Goal: Download file/media

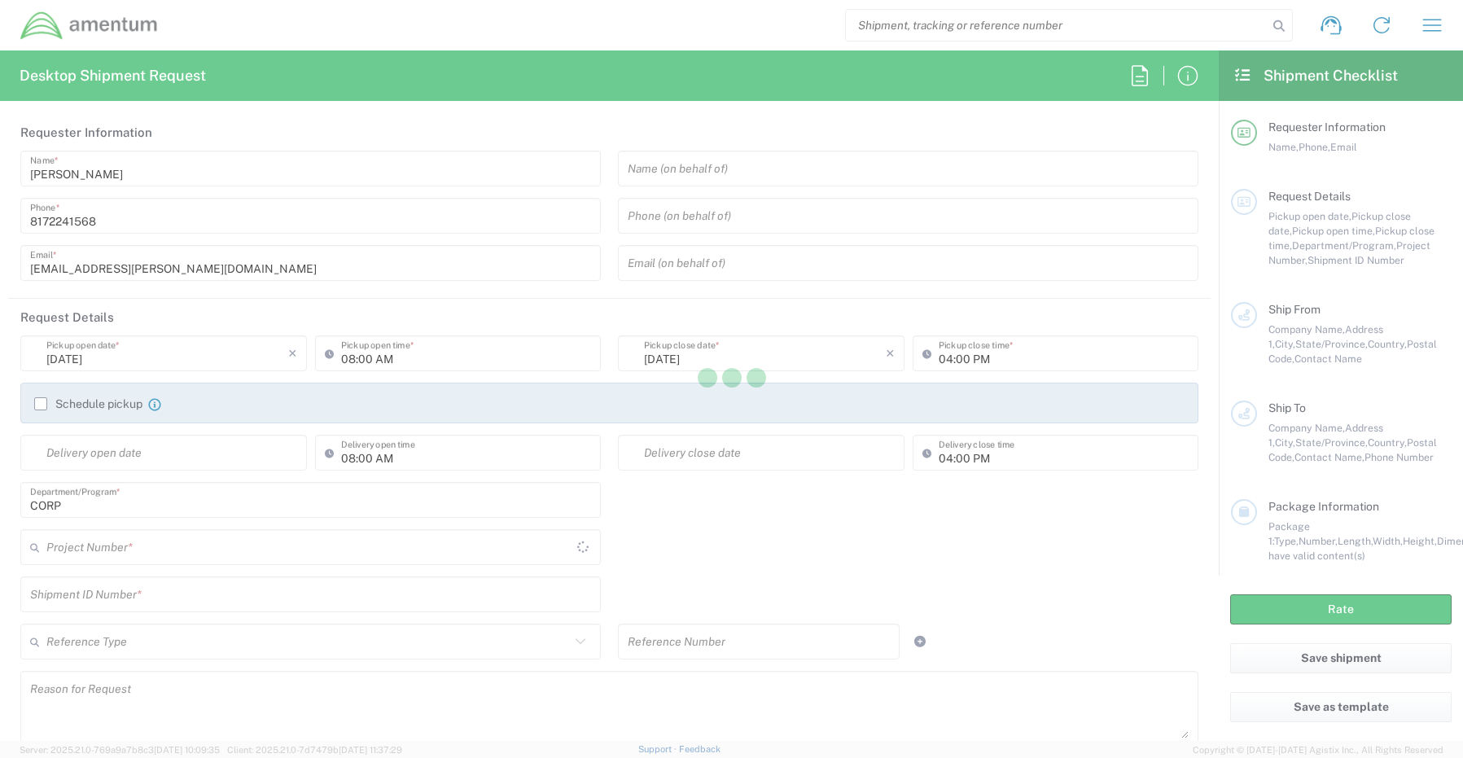
type input "United States"
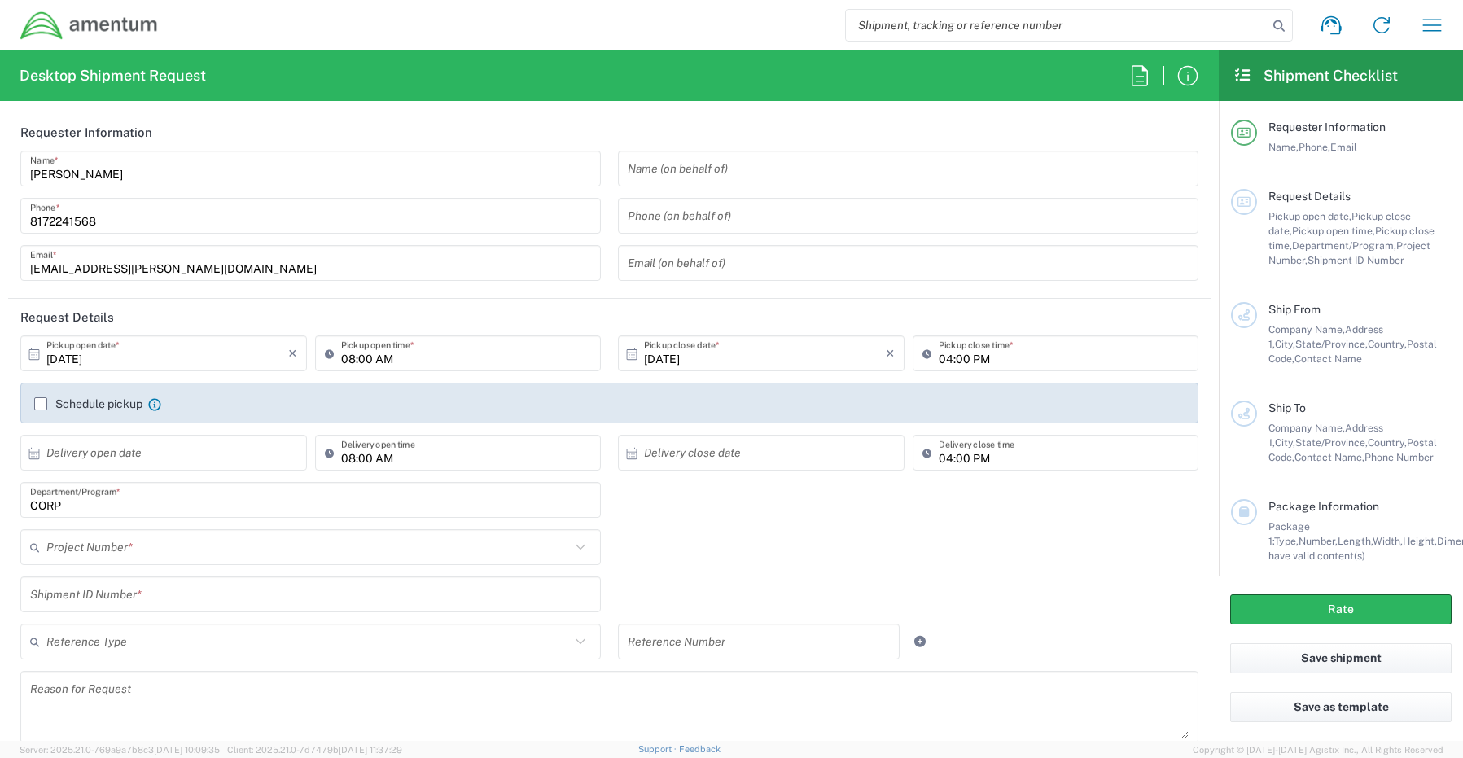
type input "CORP"
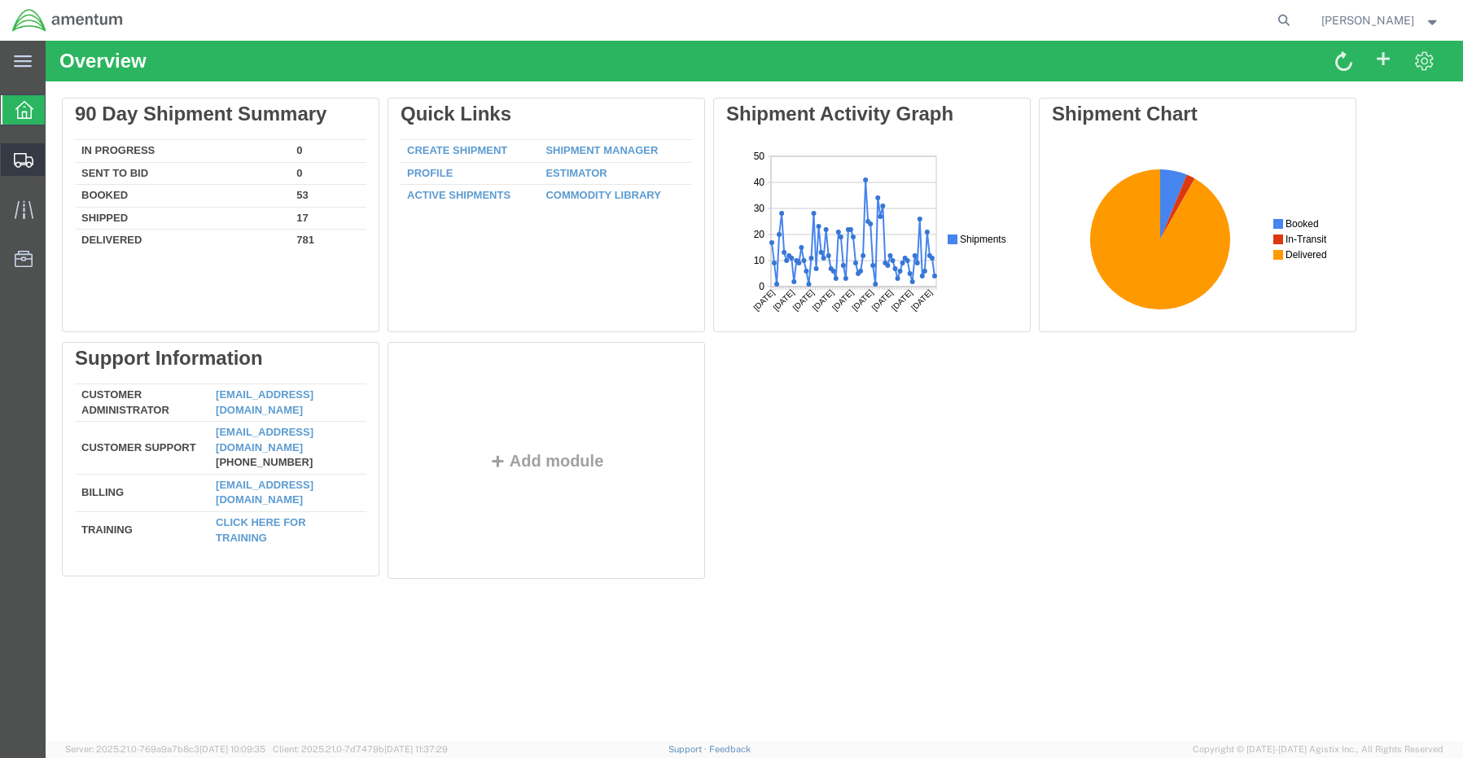
click at [0, 0] on span "Shipment Manager" at bounding box center [0, 0] width 0 height 0
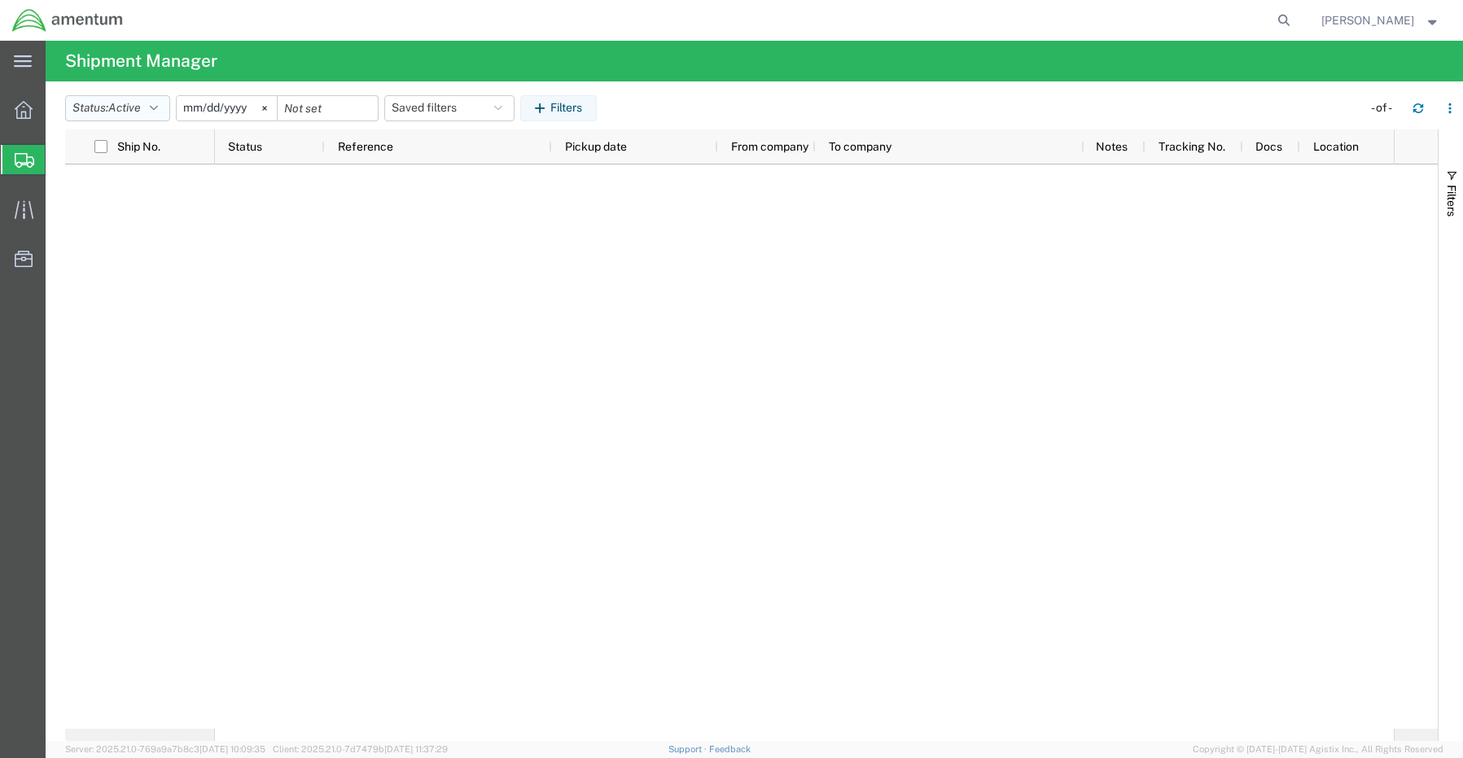
click at [136, 105] on span "Active" at bounding box center [124, 107] width 33 height 13
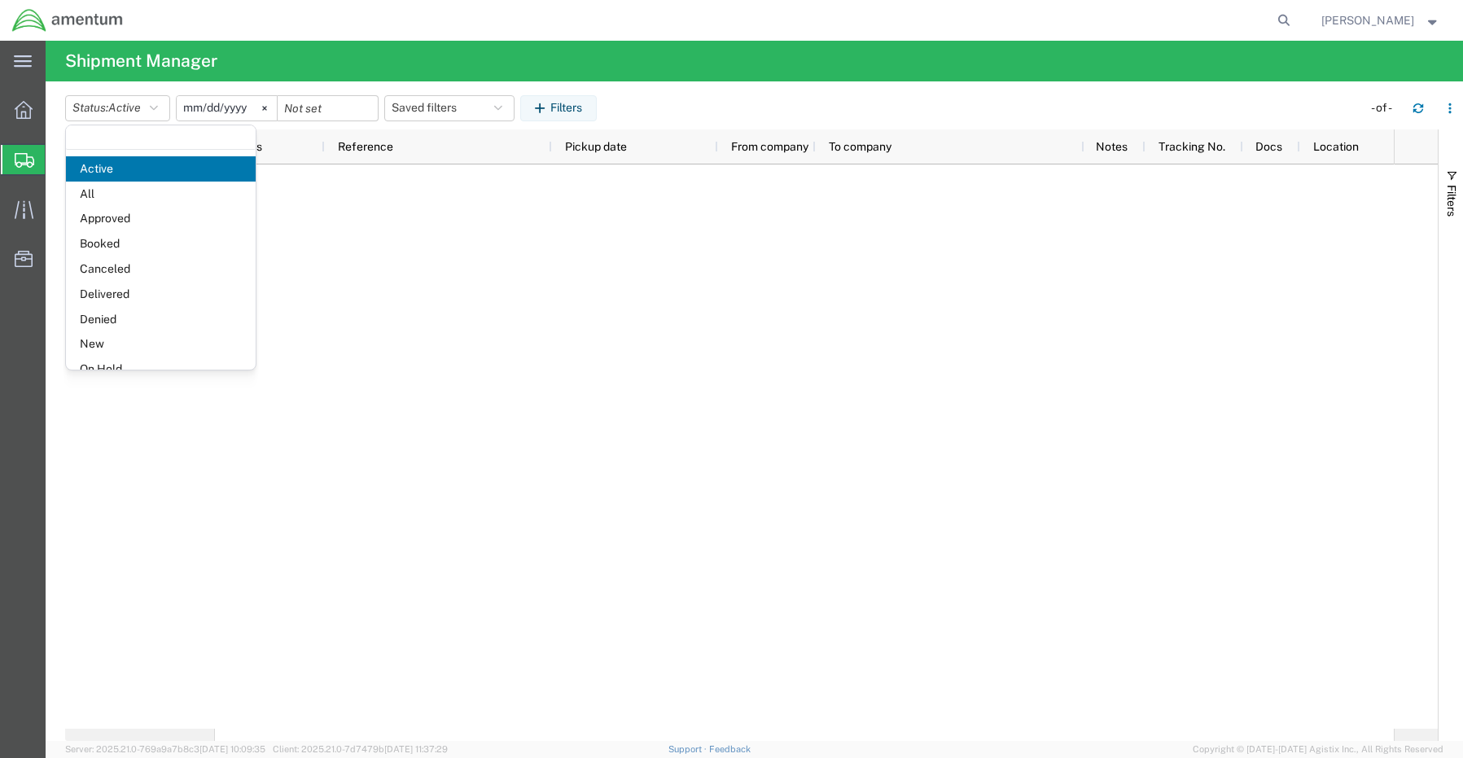
click at [103, 200] on span "All" at bounding box center [161, 194] width 190 height 25
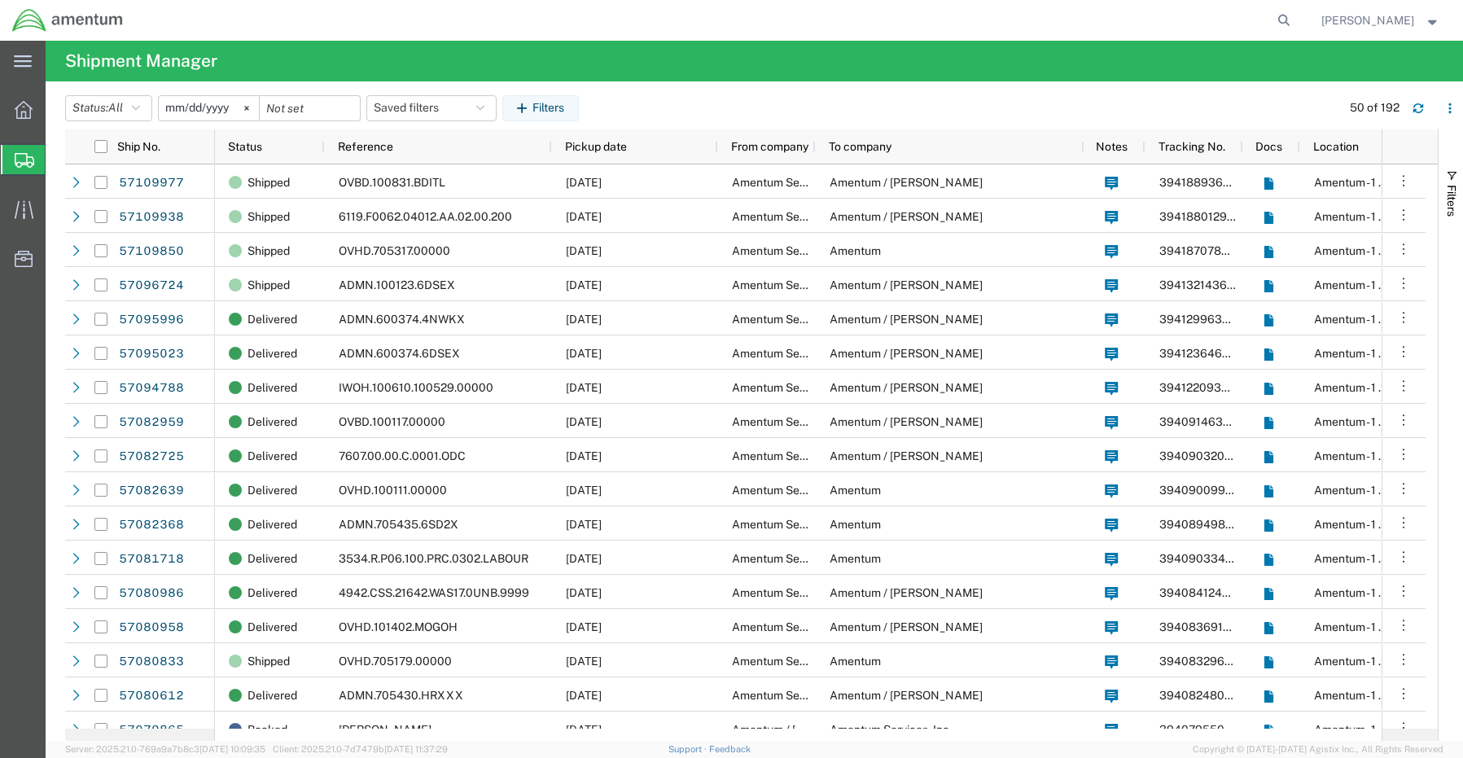
click at [208, 105] on input "2025-09-14" at bounding box center [209, 108] width 100 height 24
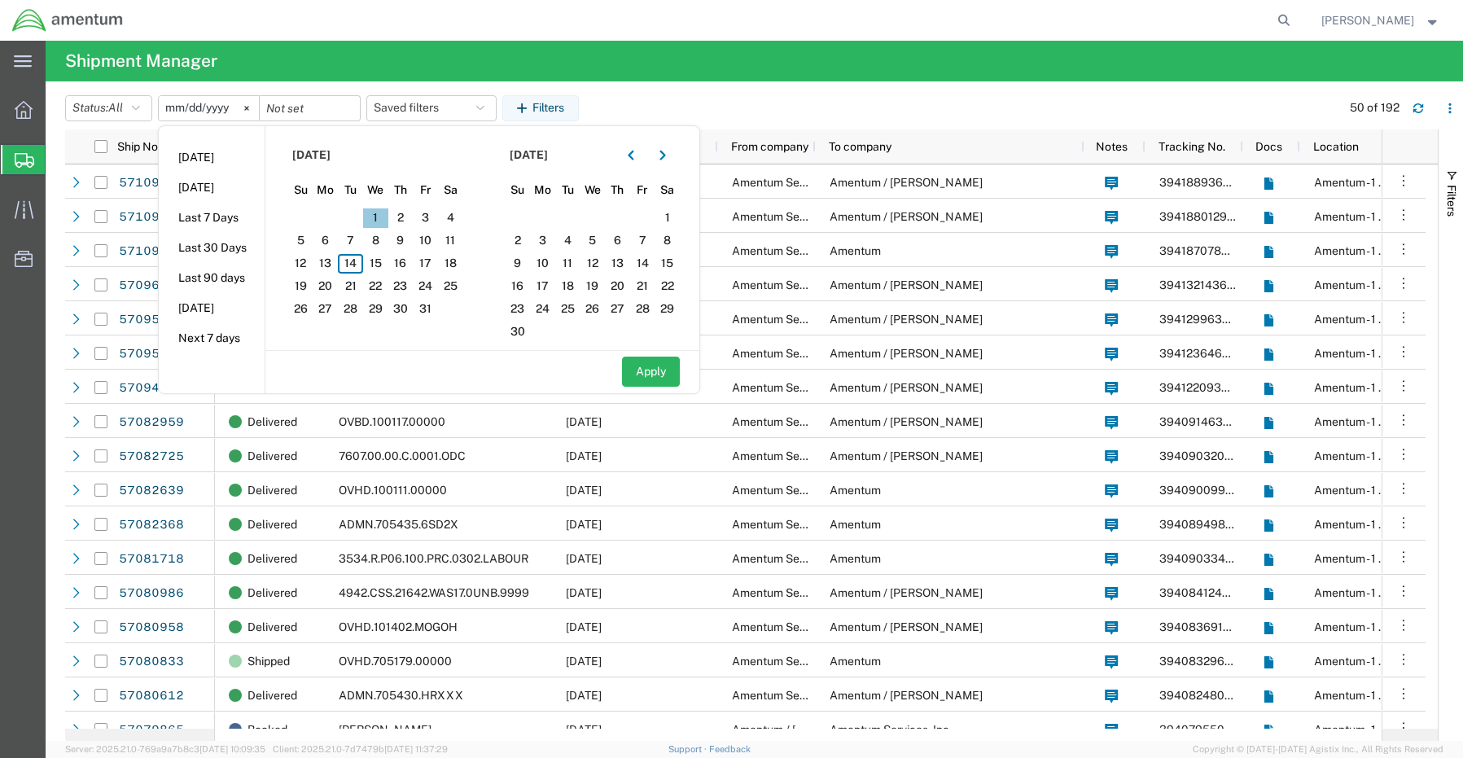
click at [383, 222] on span "1" at bounding box center [375, 218] width 25 height 20
click at [634, 152] on icon "button" at bounding box center [631, 155] width 7 height 11
click at [594, 218] on span "1" at bounding box center [592, 218] width 25 height 20
click at [651, 374] on button "Apply" at bounding box center [651, 372] width 58 height 30
type input "2025-10-01"
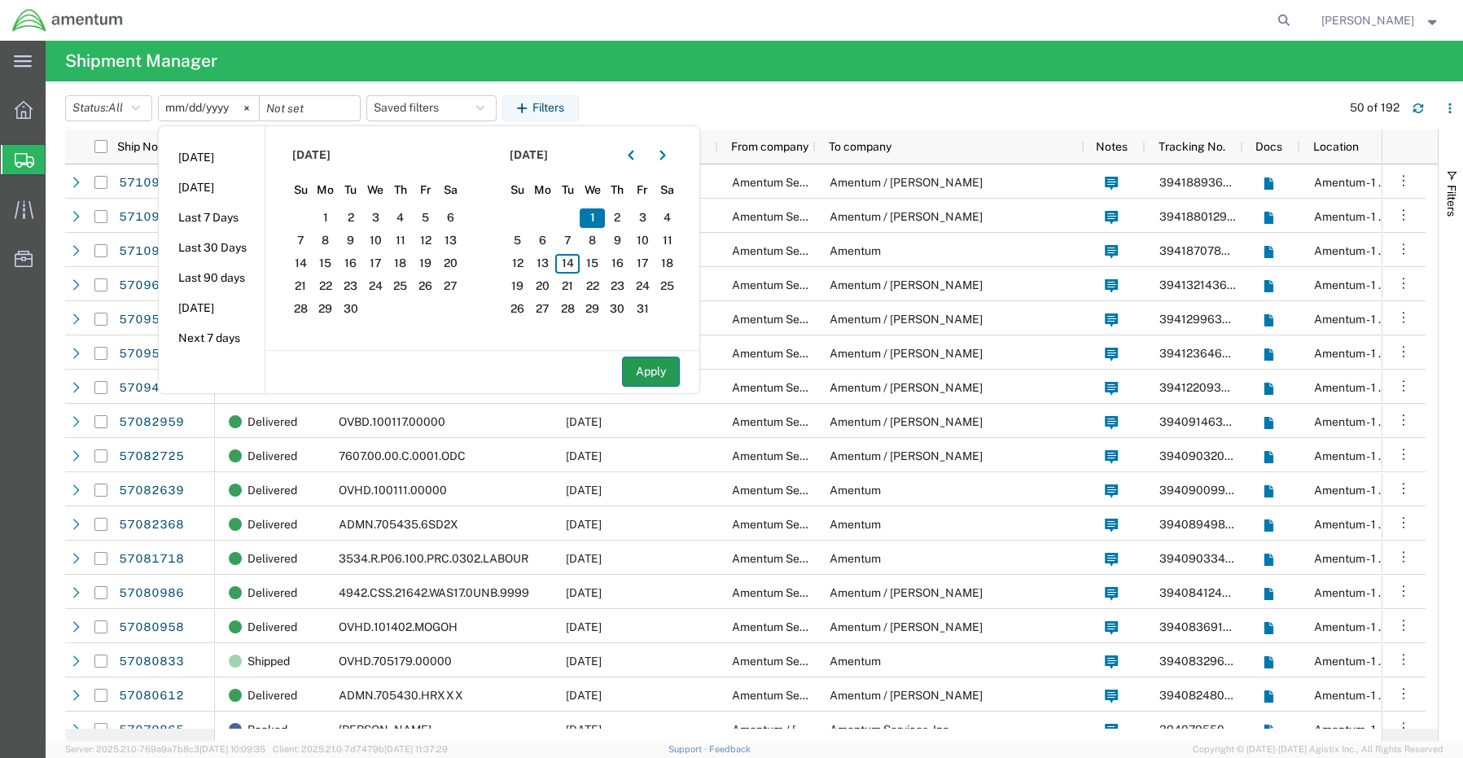
type input "2025-10-01"
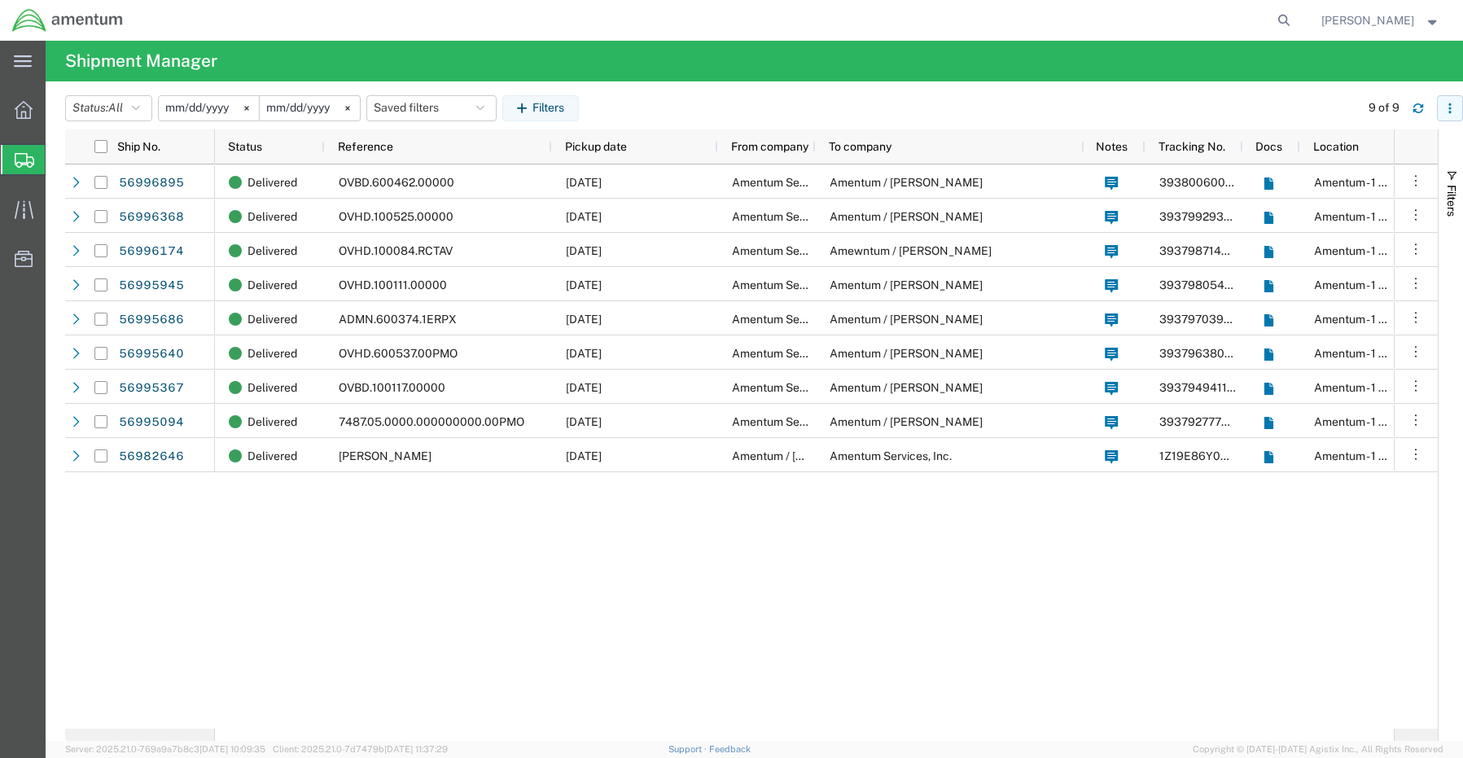
click at [1448, 104] on icon "button" at bounding box center [1450, 108] width 11 height 11
click at [1340, 147] on div "Download" at bounding box center [1366, 151] width 90 height 33
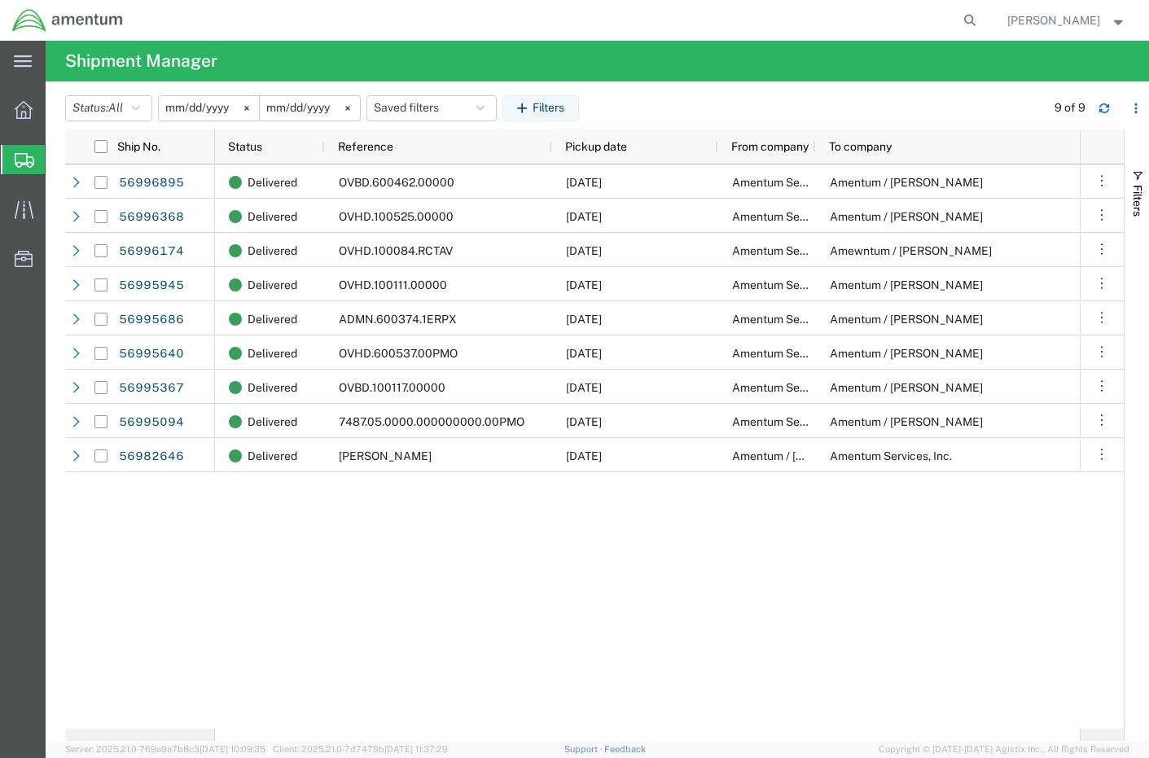
click at [213, 100] on input "2025-10-01" at bounding box center [209, 108] width 100 height 24
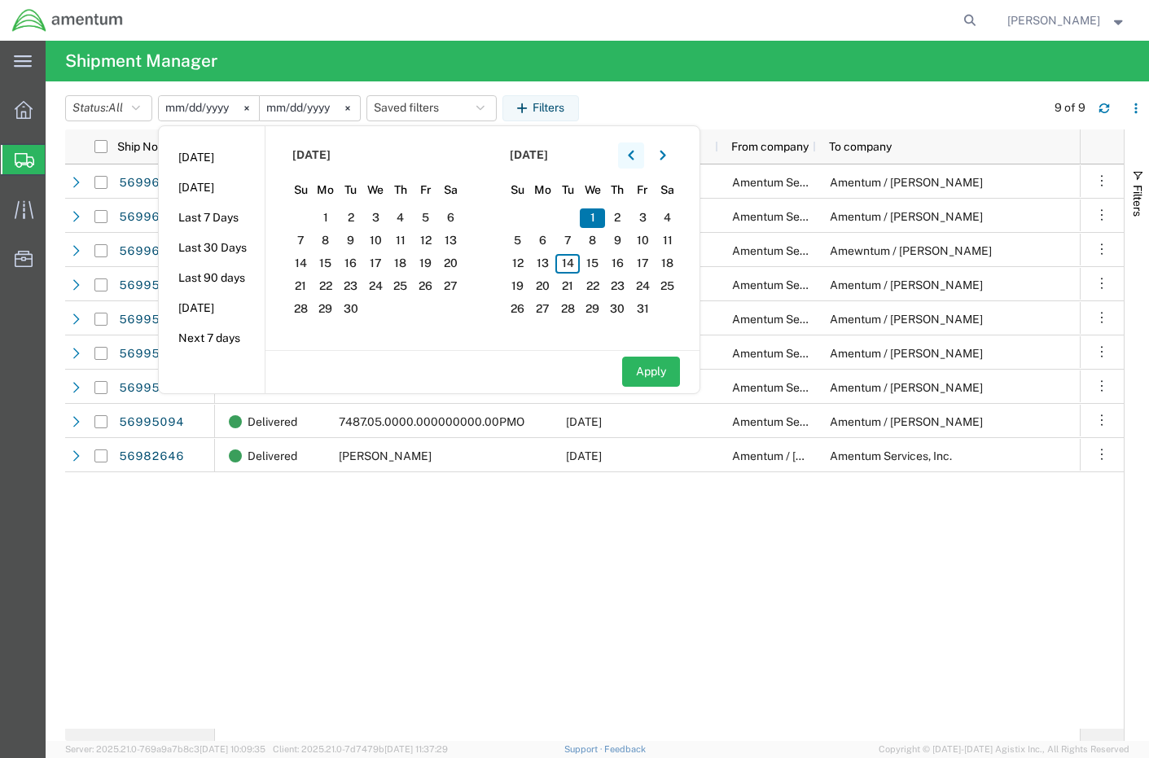
click at [630, 153] on button "button" at bounding box center [631, 156] width 26 height 26
click at [661, 155] on button "button" at bounding box center [663, 156] width 26 height 26
click at [414, 213] on span "2" at bounding box center [400, 218] width 25 height 20
click at [633, 156] on icon "button" at bounding box center [631, 155] width 7 height 11
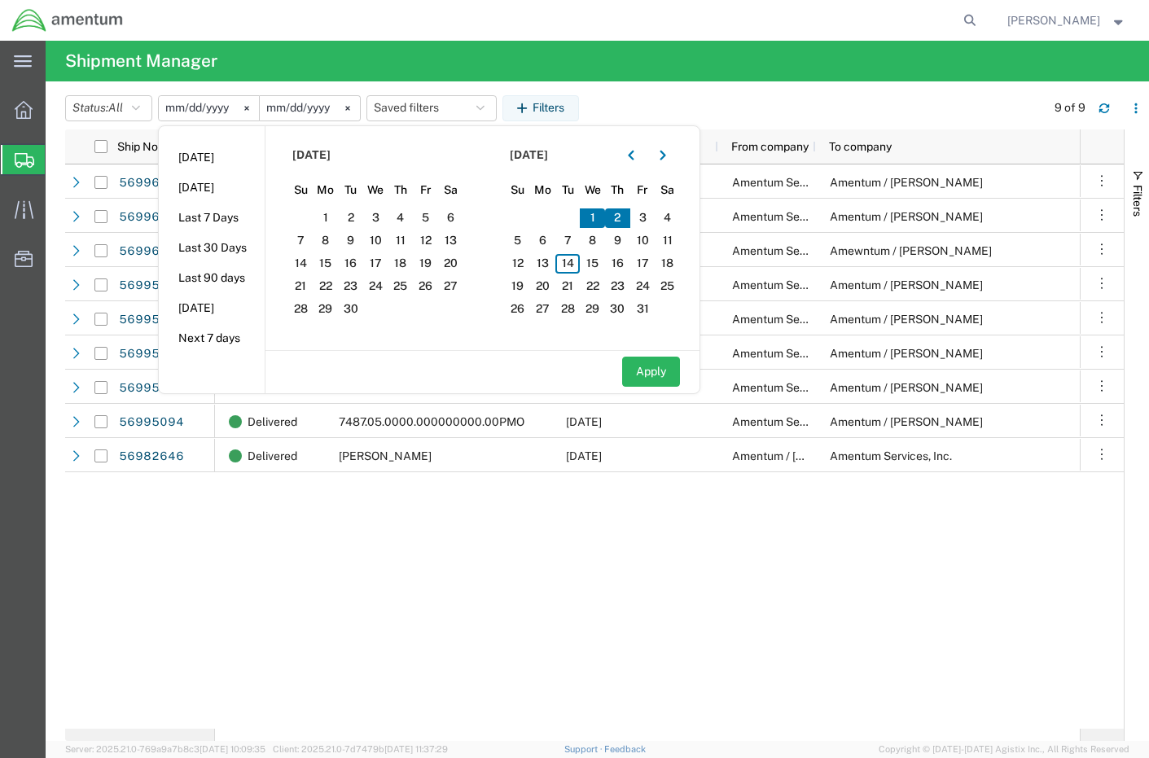
click at [621, 217] on span "2" at bounding box center [617, 218] width 25 height 20
click at [660, 365] on button "Apply" at bounding box center [651, 372] width 58 height 30
type input "2025-10-02"
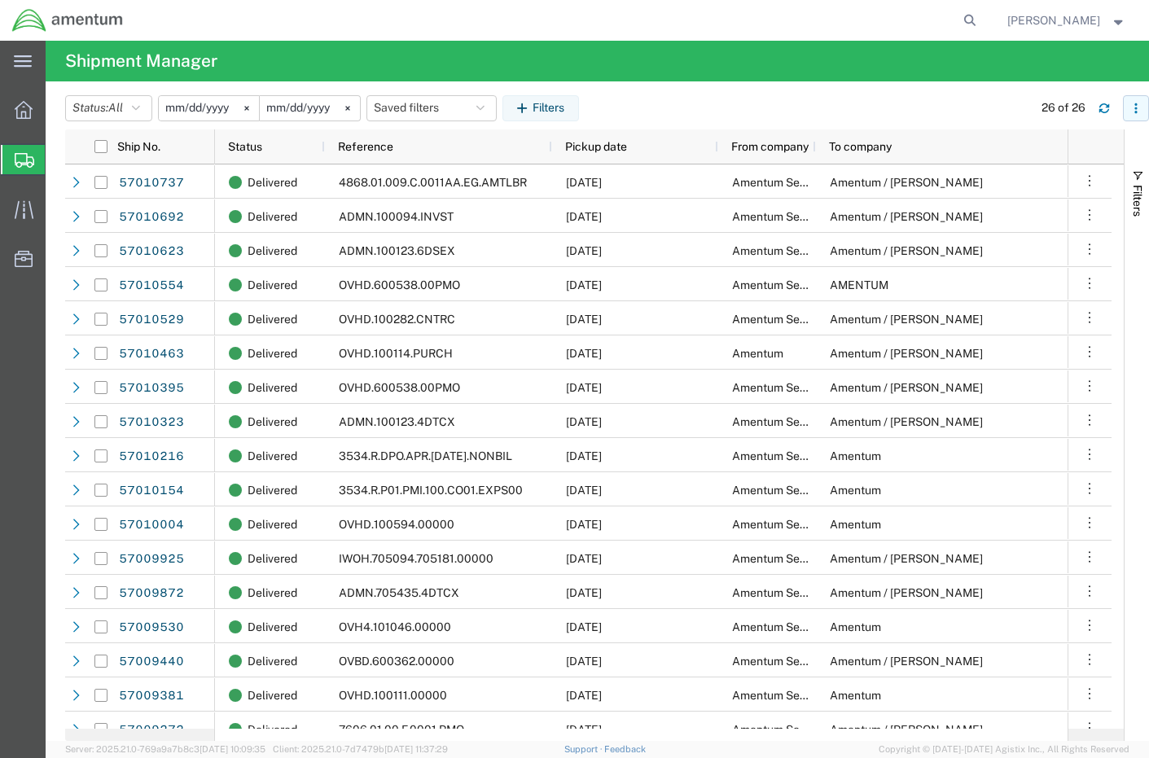
click at [1132, 112] on icon "button" at bounding box center [1135, 108] width 11 height 11
click at [1025, 147] on div "Download" at bounding box center [1052, 151] width 90 height 33
click at [182, 113] on input "2025-10-02" at bounding box center [209, 108] width 100 height 24
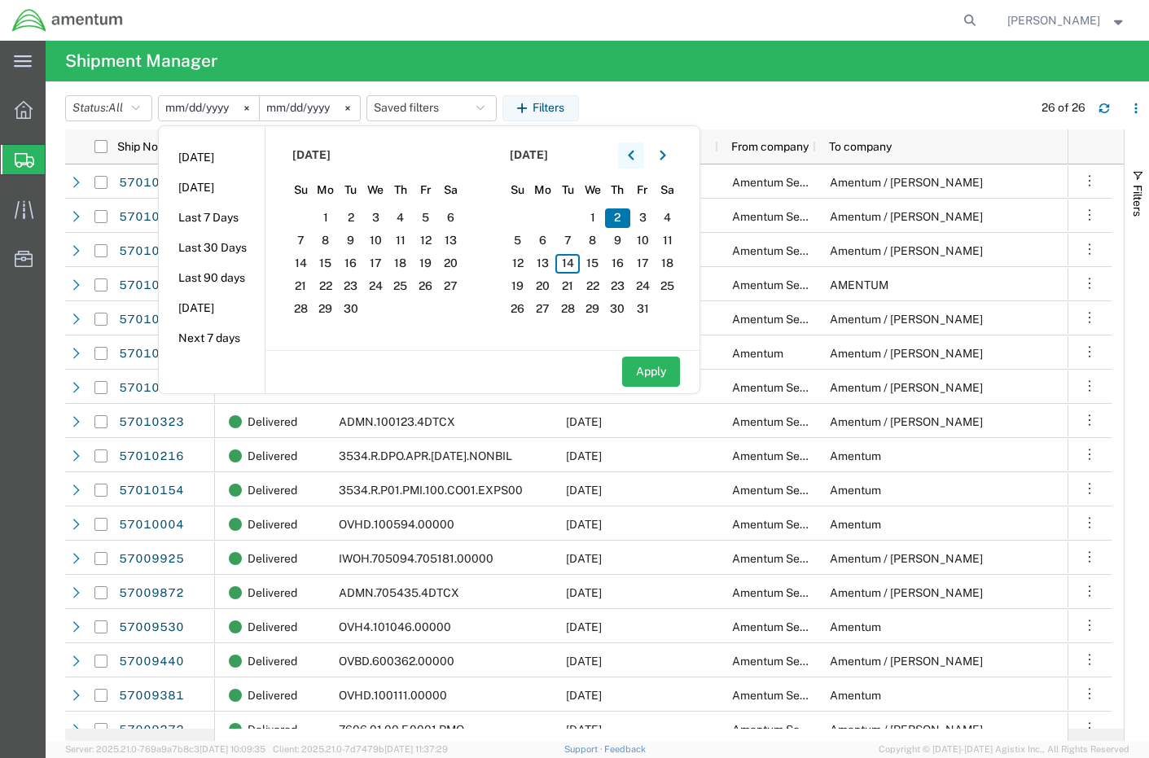
click at [634, 156] on icon "button" at bounding box center [631, 155] width 7 height 11
click at [665, 153] on icon "button" at bounding box center [663, 155] width 6 height 10
click at [432, 220] on span "3" at bounding box center [425, 218] width 25 height 20
click at [634, 156] on icon "button" at bounding box center [631, 155] width 6 height 10
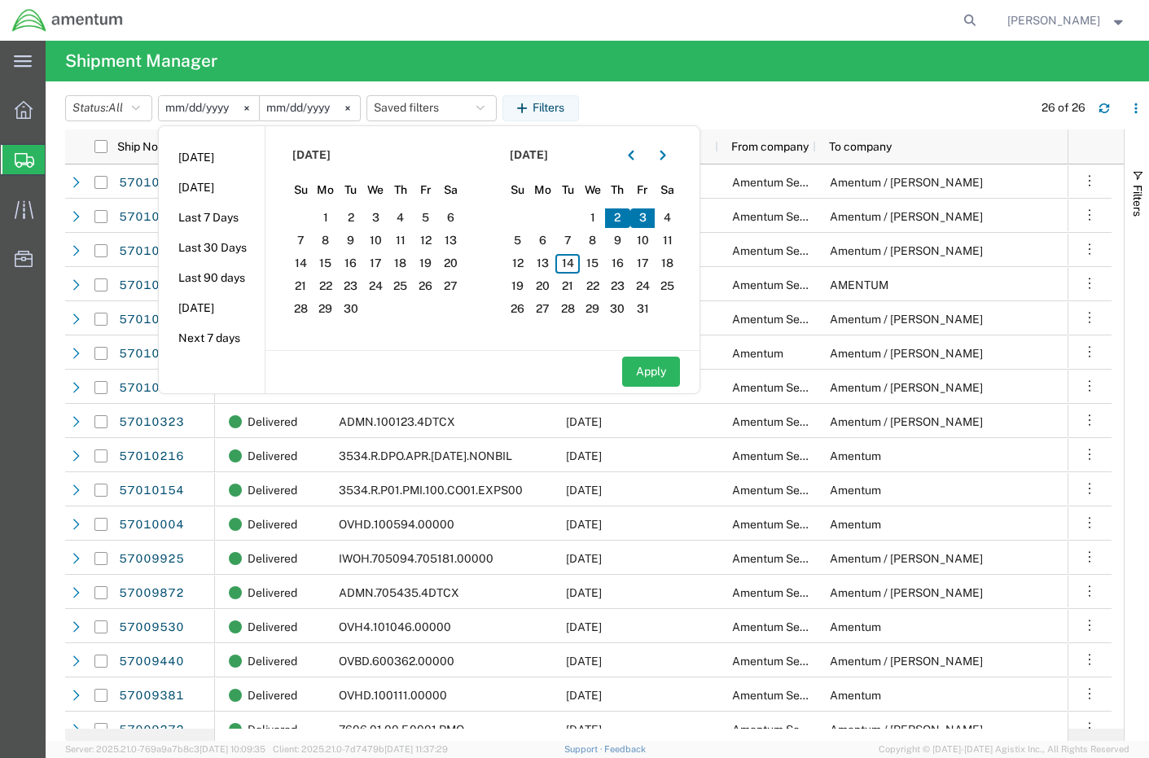
click at [643, 221] on span "3" at bounding box center [642, 218] width 25 height 20
click at [643, 380] on button "Apply" at bounding box center [651, 372] width 58 height 30
type input "2025-10-03"
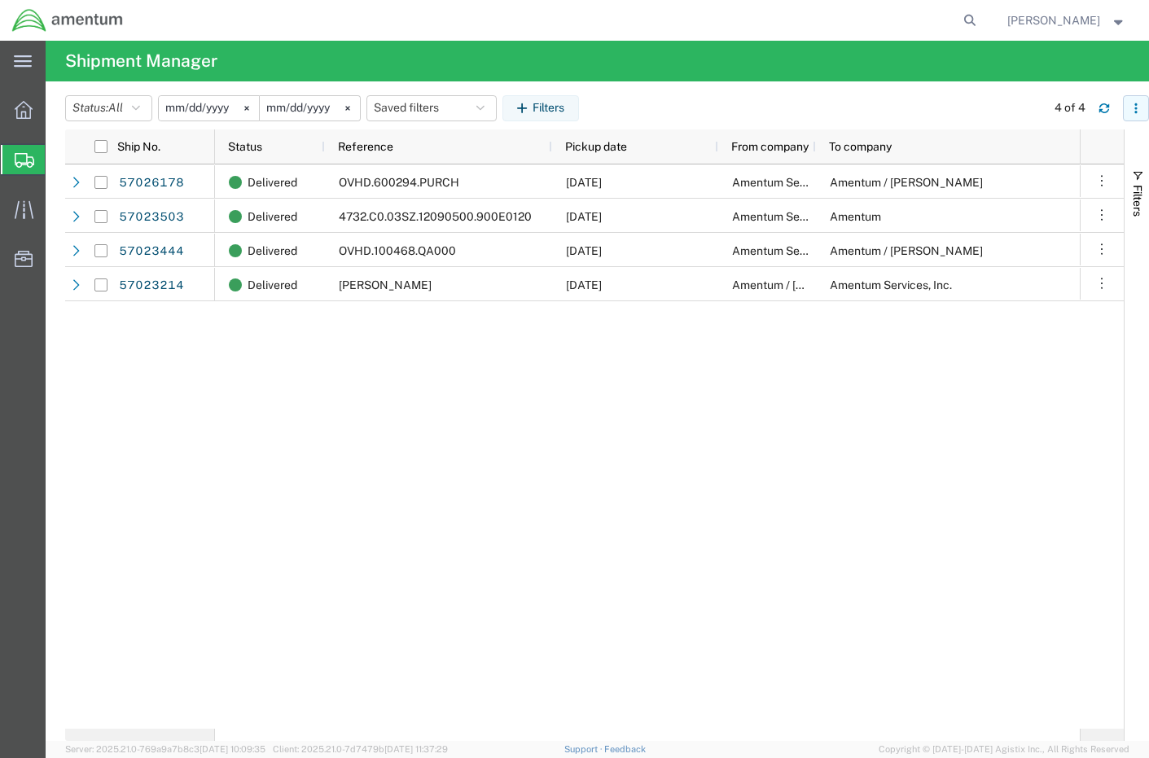
click at [1132, 103] on icon "button" at bounding box center [1135, 108] width 11 height 11
click at [1019, 152] on div "Download" at bounding box center [1052, 151] width 90 height 33
click at [220, 109] on input "2025-10-03" at bounding box center [209, 108] width 100 height 24
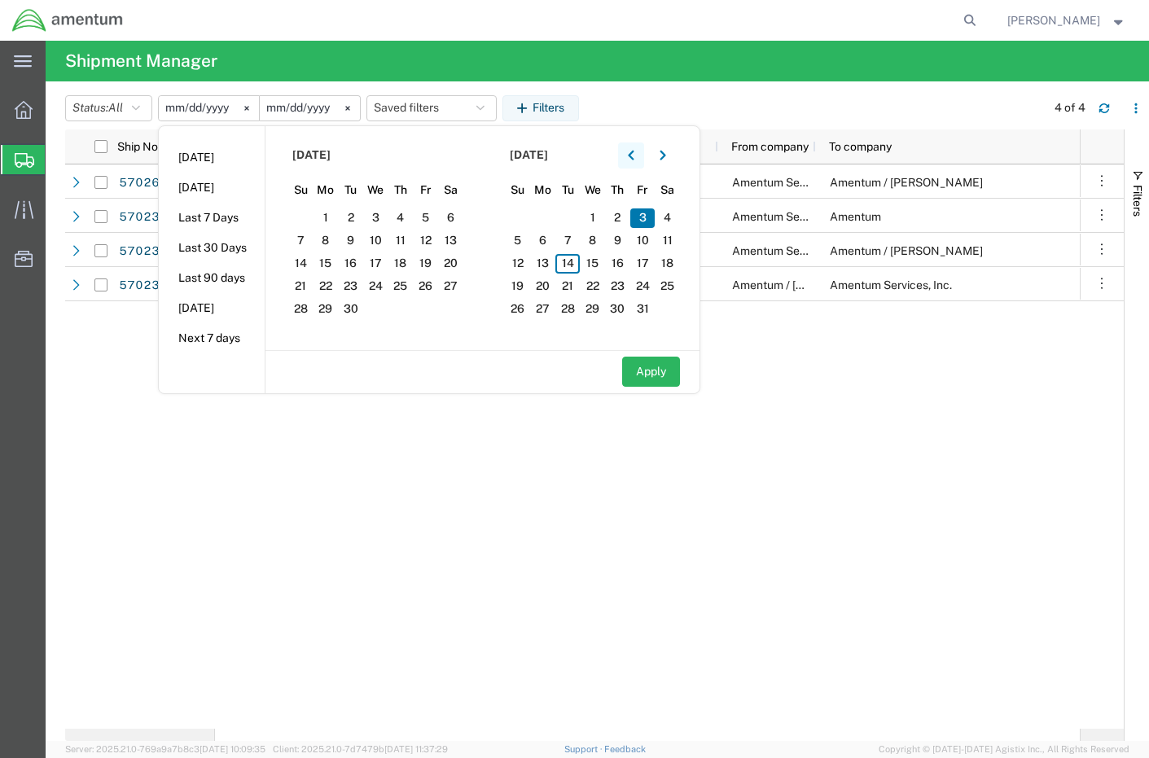
click at [634, 156] on icon "button" at bounding box center [631, 155] width 7 height 11
click at [665, 154] on icon "button" at bounding box center [663, 155] width 6 height 10
click at [673, 156] on button "button" at bounding box center [663, 156] width 26 height 26
click at [336, 239] on span "6" at bounding box center [326, 241] width 25 height 20
click at [665, 154] on icon "button" at bounding box center [663, 155] width 6 height 10
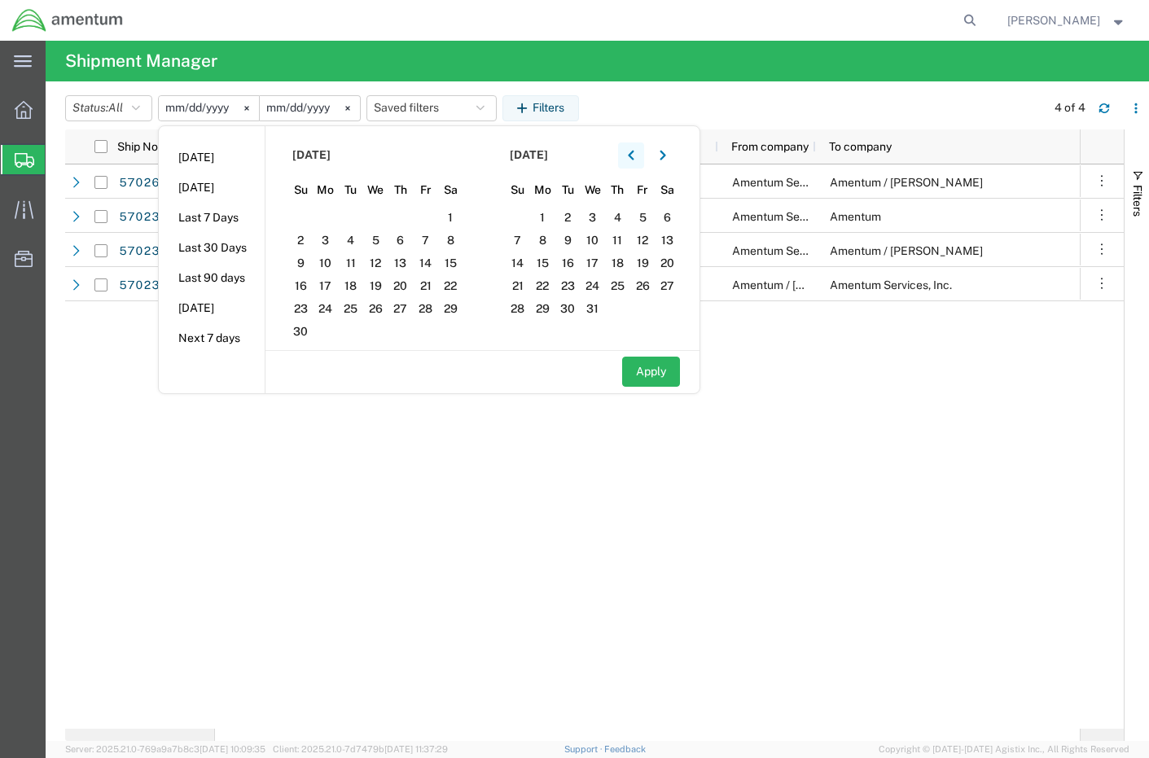
click at [632, 156] on button "button" at bounding box center [631, 156] width 26 height 26
click at [546, 241] on span "6" at bounding box center [542, 241] width 25 height 20
click at [655, 374] on button "Apply" at bounding box center [651, 372] width 58 height 30
type input "2025-10-06"
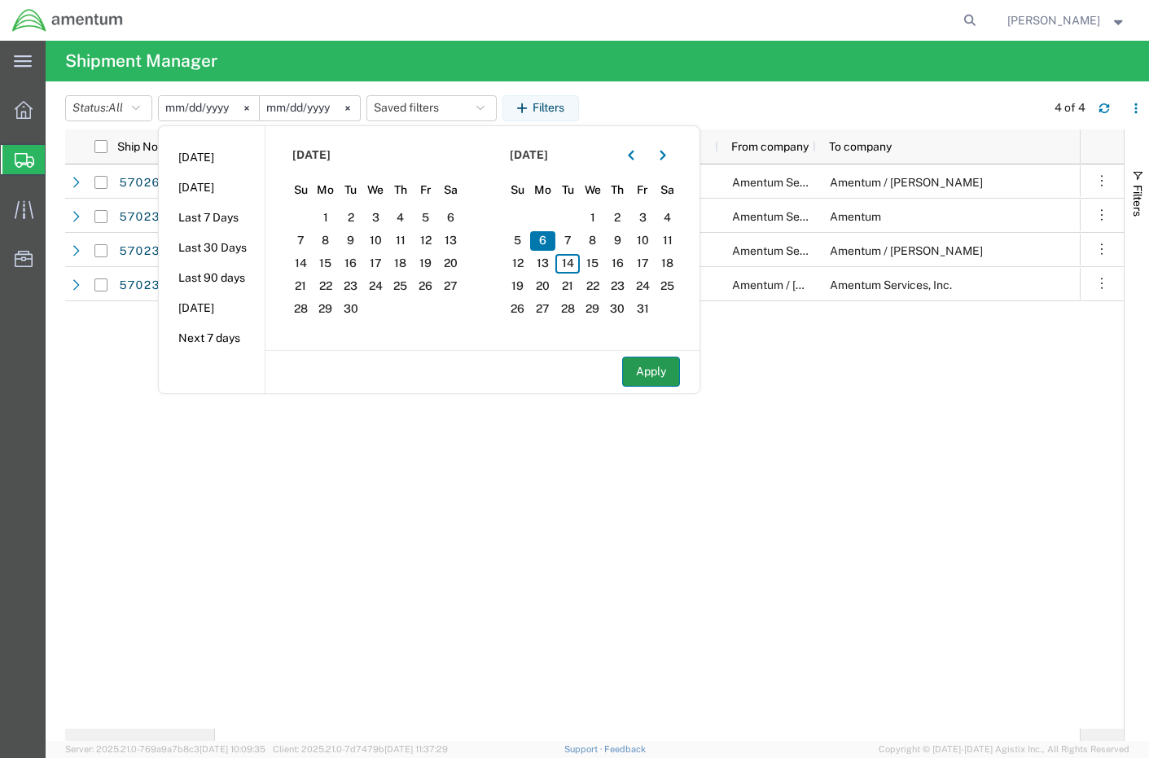
type input "2025-10-06"
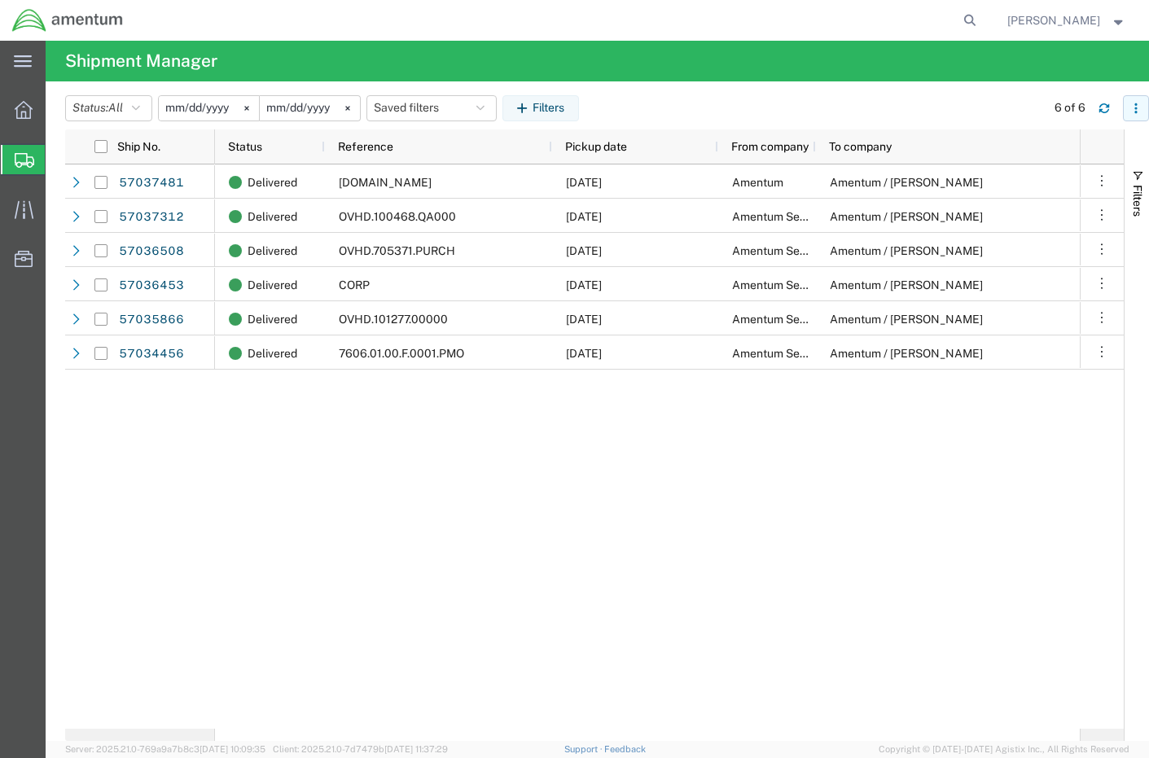
click at [1132, 110] on icon "button" at bounding box center [1135, 108] width 11 height 11
click at [1029, 154] on div "Download" at bounding box center [1052, 151] width 90 height 33
click at [205, 102] on input "2025-10-06" at bounding box center [209, 108] width 100 height 24
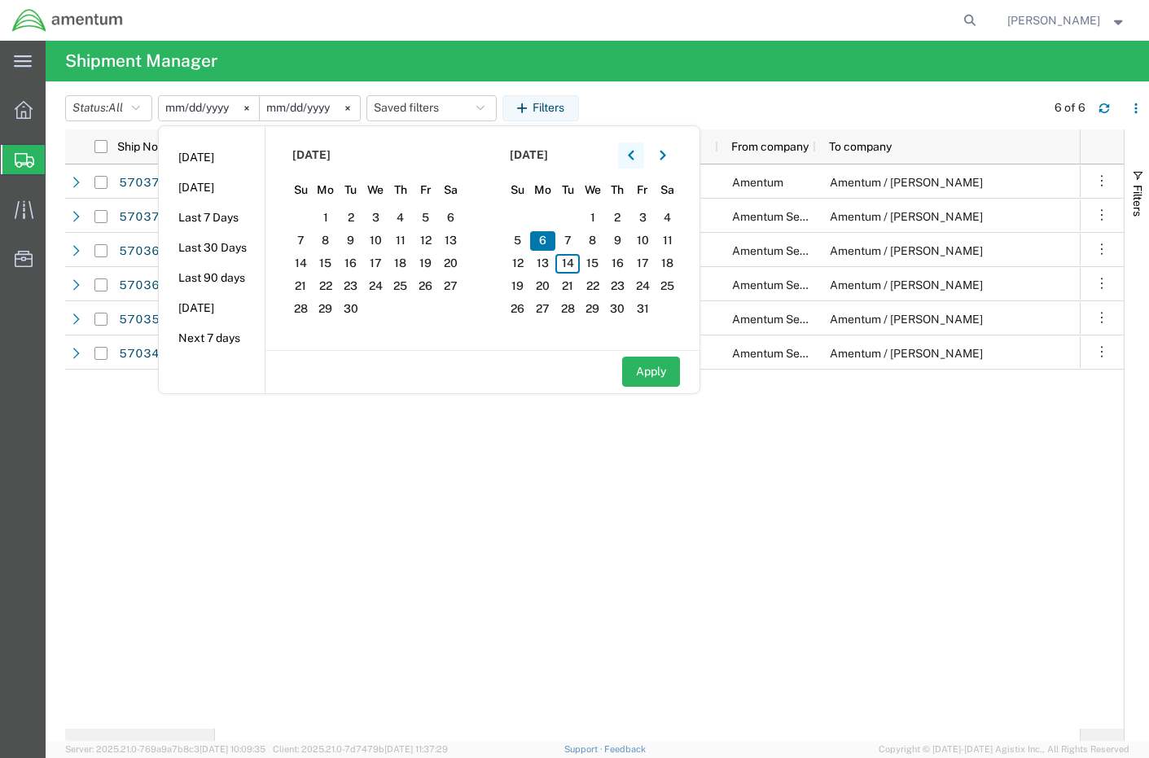
click at [634, 155] on icon "button" at bounding box center [631, 155] width 6 height 10
click at [665, 157] on icon "button" at bounding box center [663, 155] width 7 height 11
click at [353, 240] on span "7" at bounding box center [350, 241] width 25 height 20
click at [634, 155] on icon "button" at bounding box center [631, 155] width 7 height 11
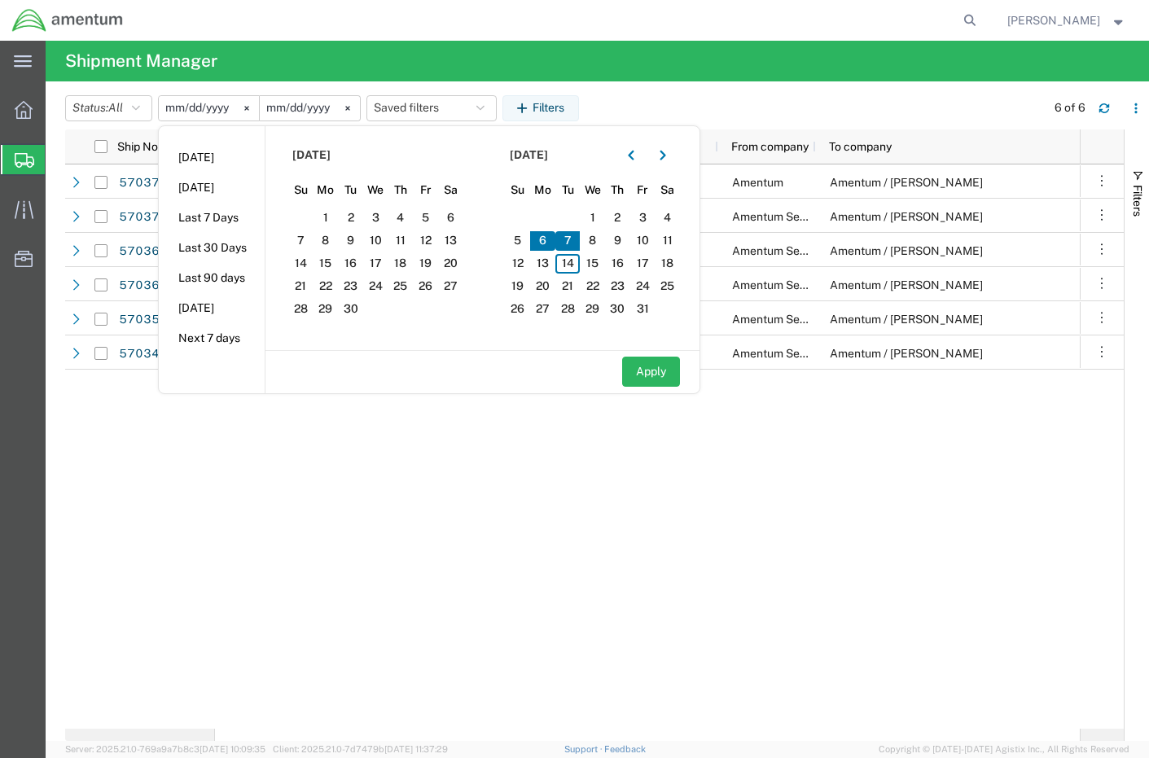
click at [571, 240] on span "7" at bounding box center [567, 241] width 25 height 20
click at [652, 372] on button "Apply" at bounding box center [651, 372] width 58 height 30
type input "2025-10-07"
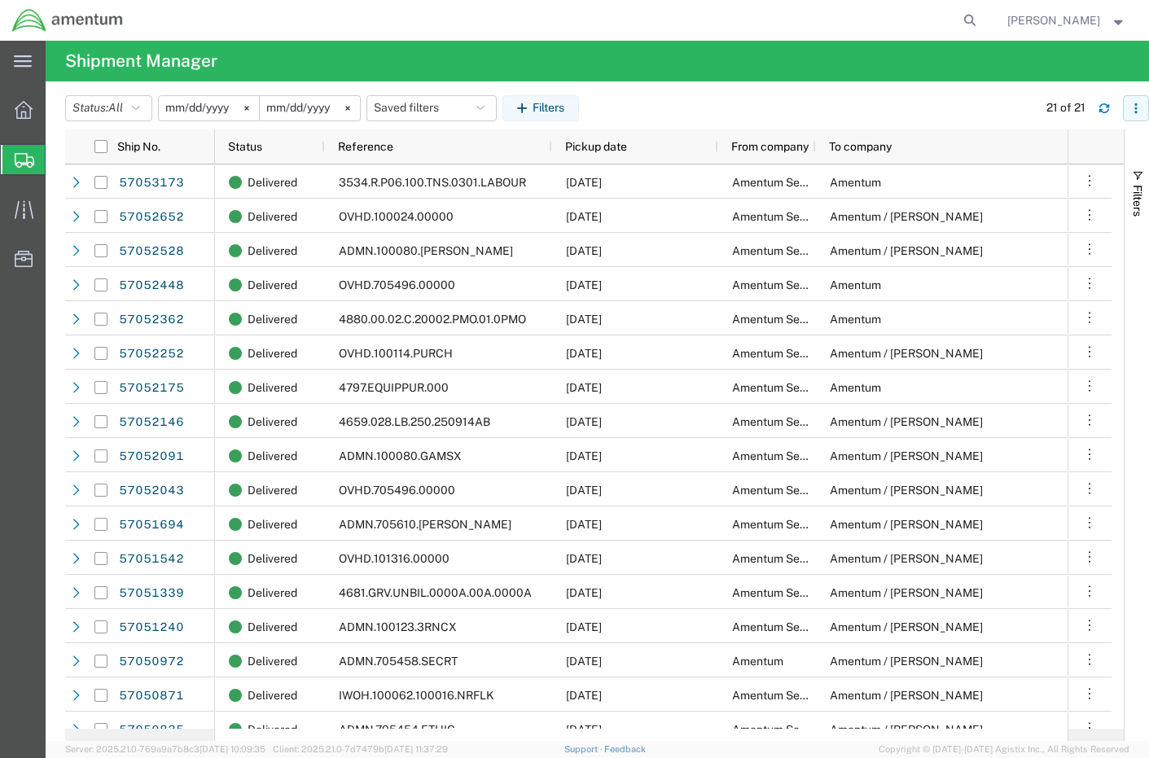
click at [1135, 103] on icon "button" at bounding box center [1135, 104] width 2 height 2
click at [1037, 151] on div "Download" at bounding box center [1052, 151] width 90 height 33
click at [218, 109] on input "2025-10-07" at bounding box center [209, 108] width 100 height 24
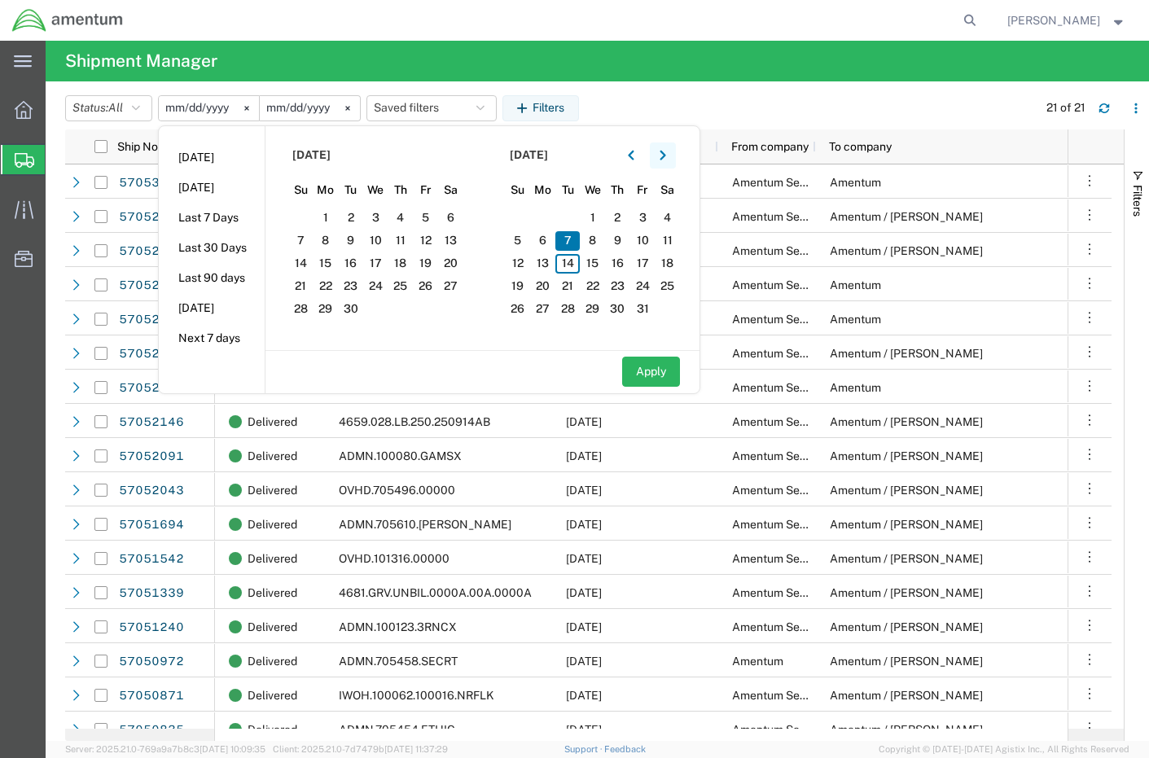
click at [665, 156] on icon "button" at bounding box center [663, 155] width 6 height 10
click at [387, 242] on span "8" at bounding box center [375, 241] width 25 height 20
click at [634, 156] on icon "button" at bounding box center [631, 155] width 7 height 11
click at [595, 239] on span "8" at bounding box center [592, 241] width 25 height 20
click at [652, 372] on button "Apply" at bounding box center [651, 372] width 58 height 30
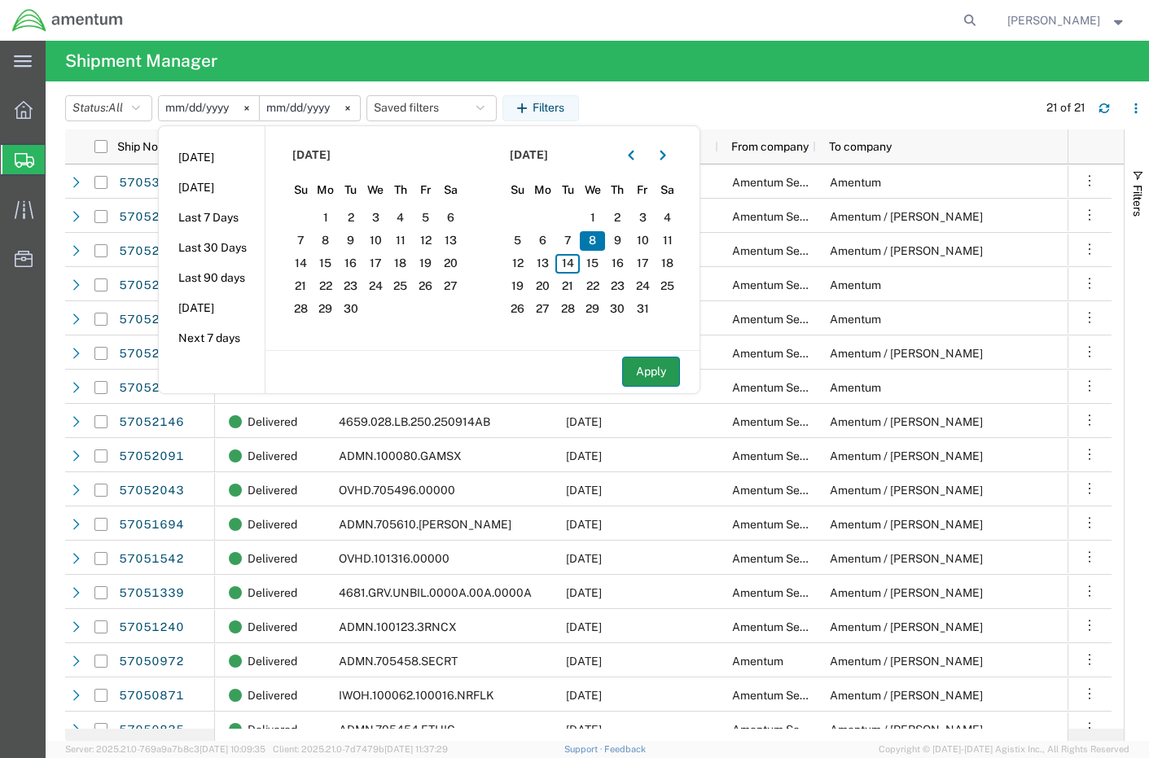
type input "2025-10-08"
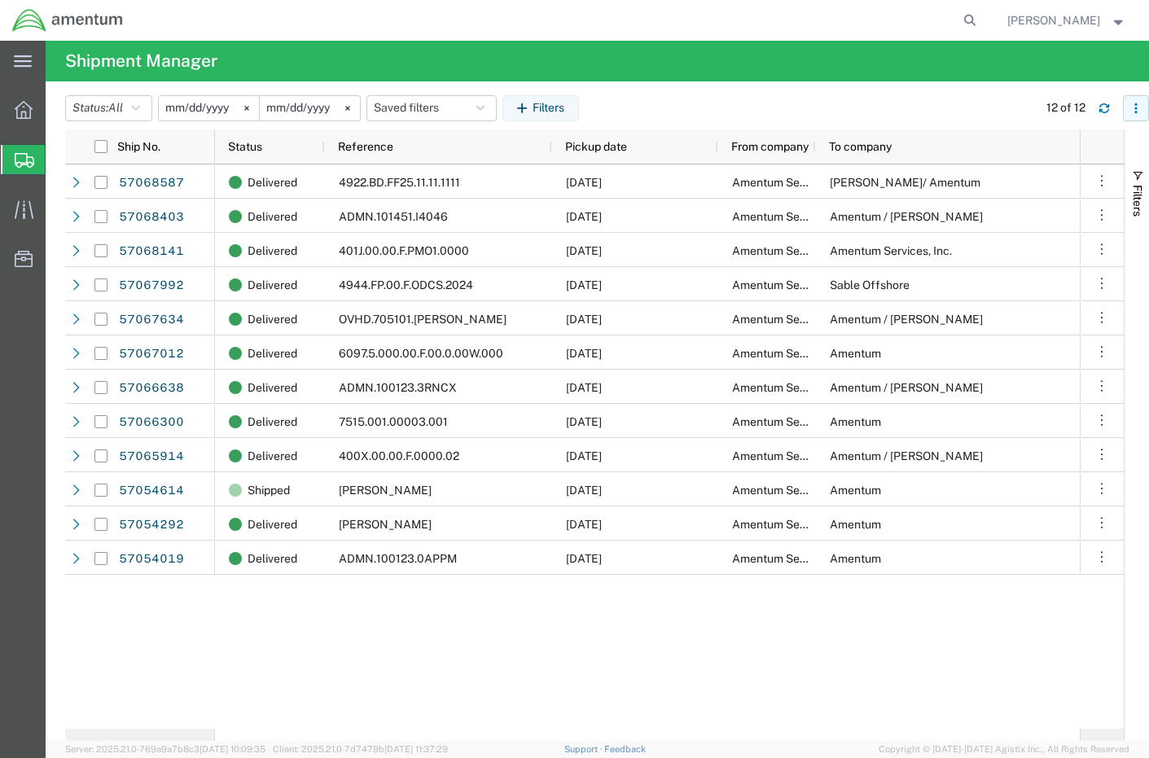
click at [1140, 108] on icon "button" at bounding box center [1135, 108] width 11 height 11
click at [1016, 166] on div "Download" at bounding box center [1052, 151] width 90 height 33
click at [178, 99] on input "2025-10-08" at bounding box center [209, 108] width 100 height 24
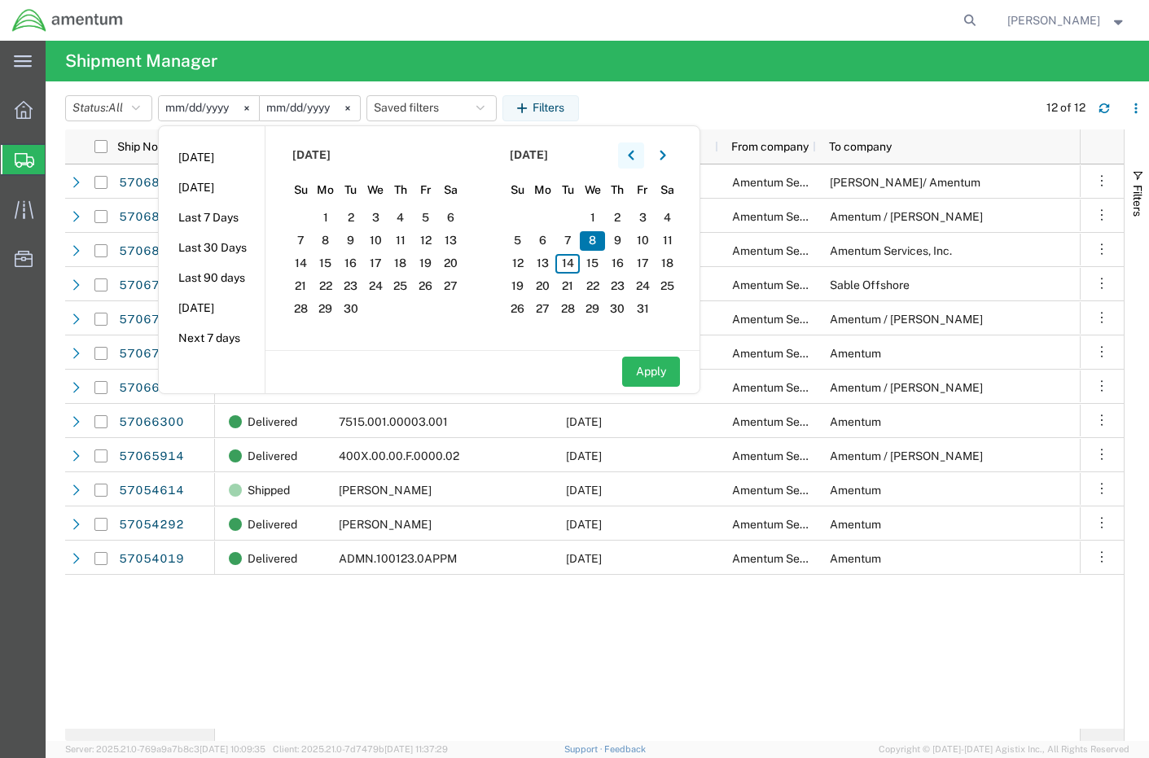
click at [634, 158] on icon "button" at bounding box center [631, 155] width 6 height 10
click at [672, 156] on button "button" at bounding box center [663, 156] width 26 height 26
click at [403, 235] on span "9" at bounding box center [400, 241] width 25 height 20
click at [634, 157] on icon "button" at bounding box center [631, 155] width 7 height 11
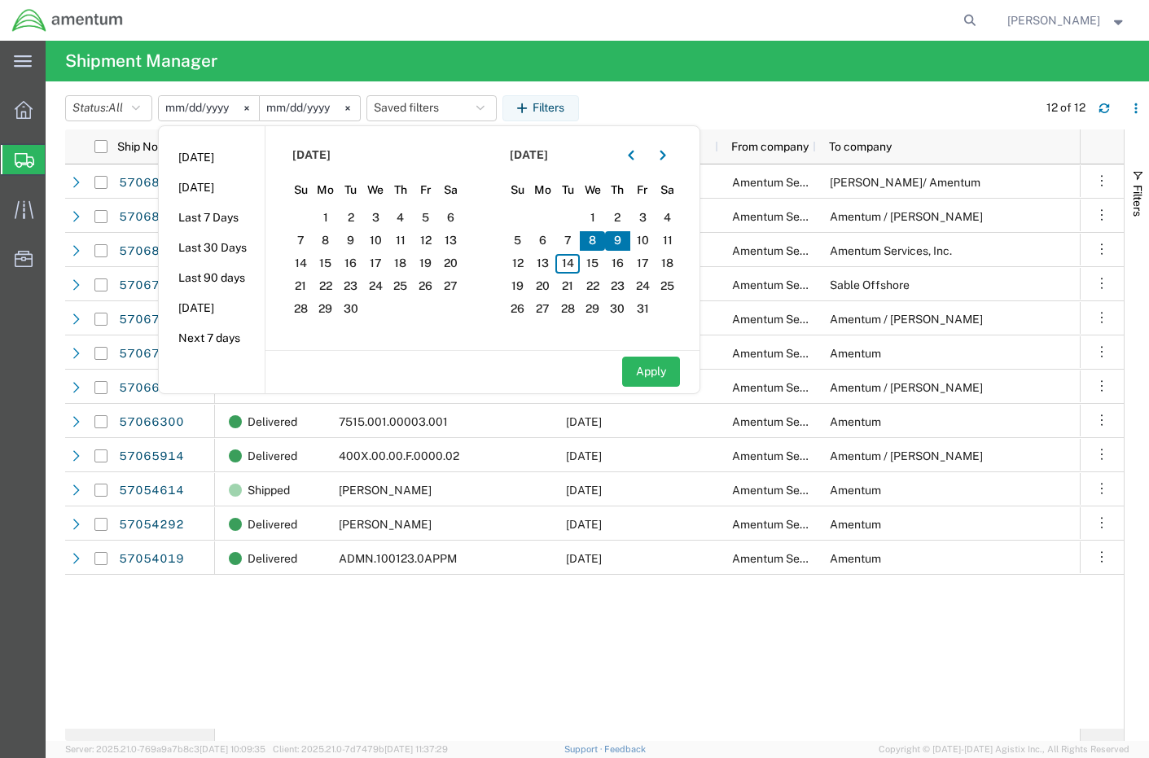
click at [622, 239] on span "9" at bounding box center [617, 241] width 25 height 20
click at [659, 364] on button "Apply" at bounding box center [651, 372] width 58 height 30
type input "2025-10-09"
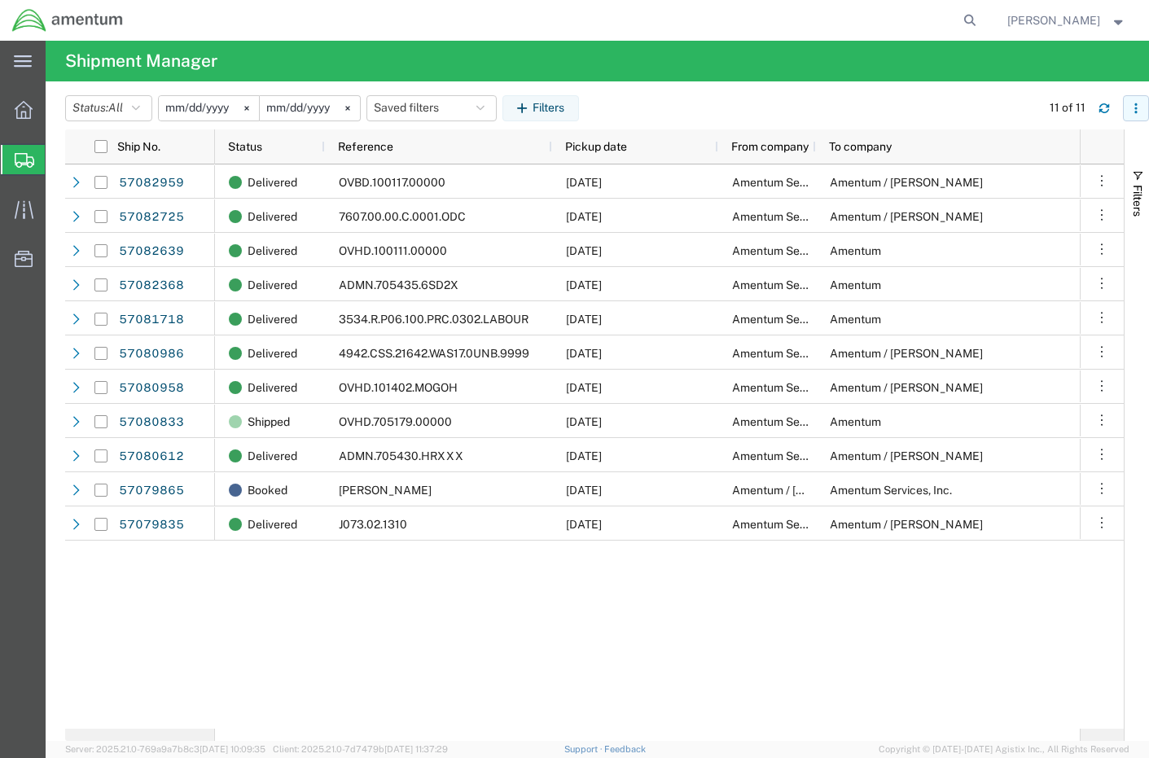
click at [1130, 103] on button "button" at bounding box center [1136, 108] width 26 height 26
click at [1044, 152] on div "Download" at bounding box center [1052, 151] width 90 height 33
click at [230, 103] on input "2025-10-09" at bounding box center [209, 108] width 100 height 24
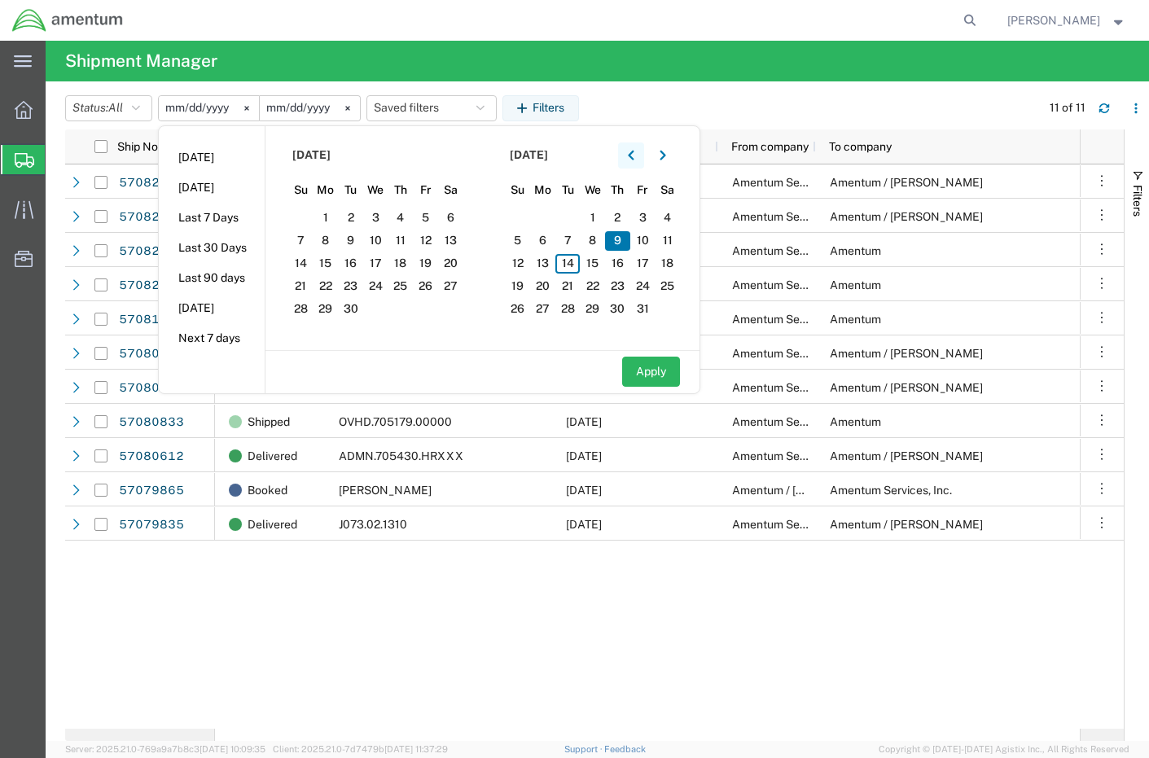
click at [633, 158] on icon "button" at bounding box center [631, 155] width 7 height 11
click at [665, 159] on icon "button" at bounding box center [663, 155] width 6 height 10
click at [665, 156] on icon "button" at bounding box center [663, 155] width 7 height 11
click at [438, 238] on span "10" at bounding box center [425, 241] width 25 height 20
click at [633, 151] on icon "button" at bounding box center [631, 155] width 7 height 11
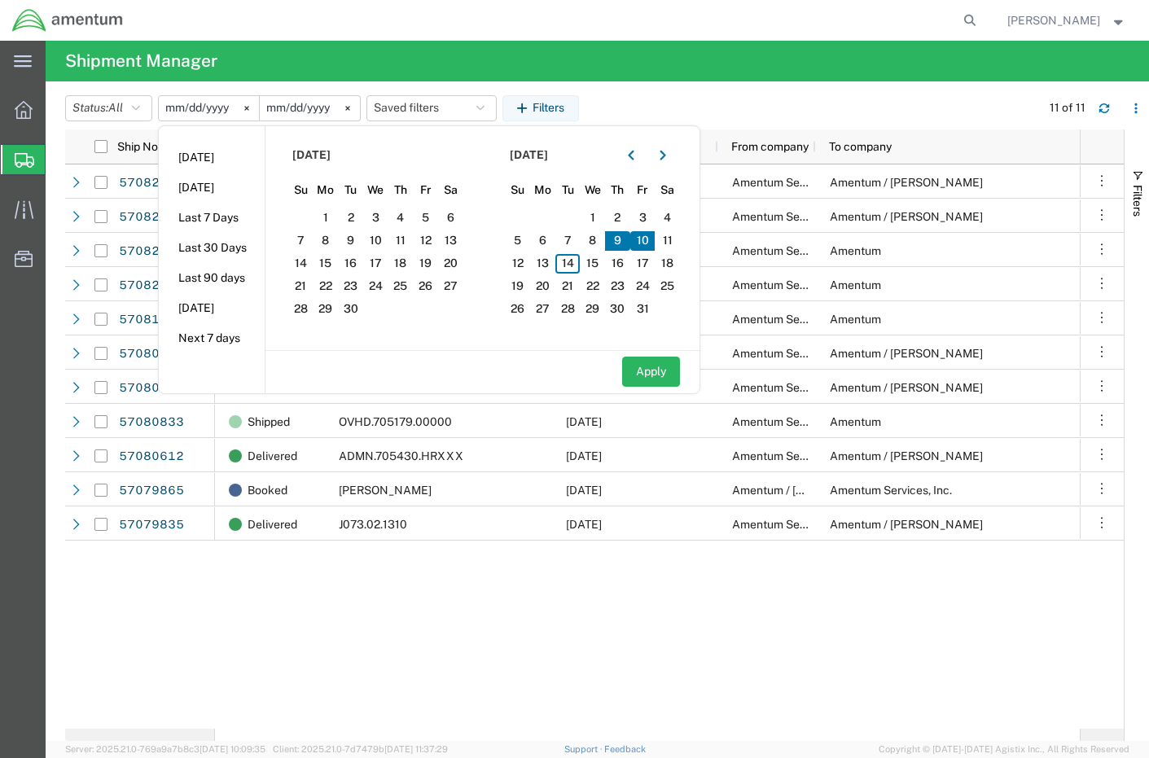
click at [650, 241] on span "10" at bounding box center [642, 241] width 25 height 20
click at [651, 368] on button "Apply" at bounding box center [651, 372] width 58 height 30
type input "2025-10-10"
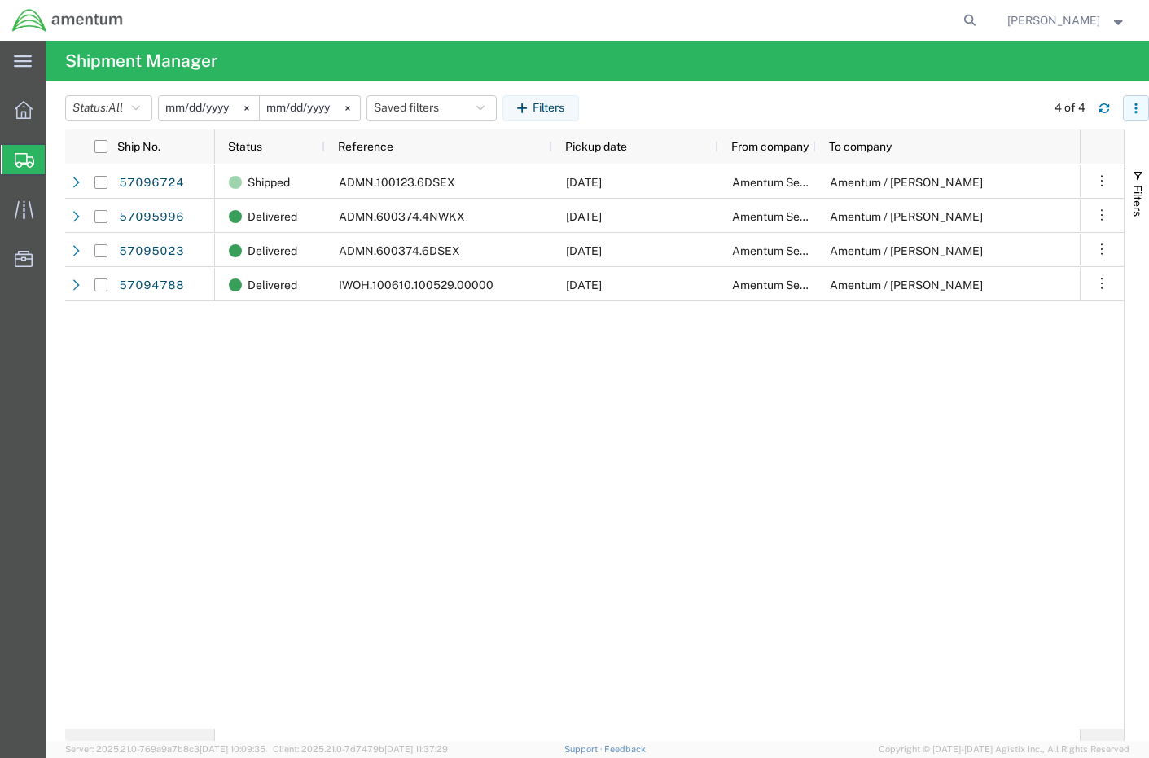
click at [1142, 112] on button "button" at bounding box center [1136, 108] width 26 height 26
click at [1028, 147] on div "Download" at bounding box center [1052, 151] width 90 height 33
click at [1134, 112] on icon "button" at bounding box center [1135, 108] width 11 height 11
click at [992, 85] on header "Status: All Active All Approved Booked Canceled Delivered Denied New On Hold Pe…" at bounding box center [607, 107] width 1084 height 45
click at [1127, 109] on button "button" at bounding box center [1136, 108] width 26 height 26
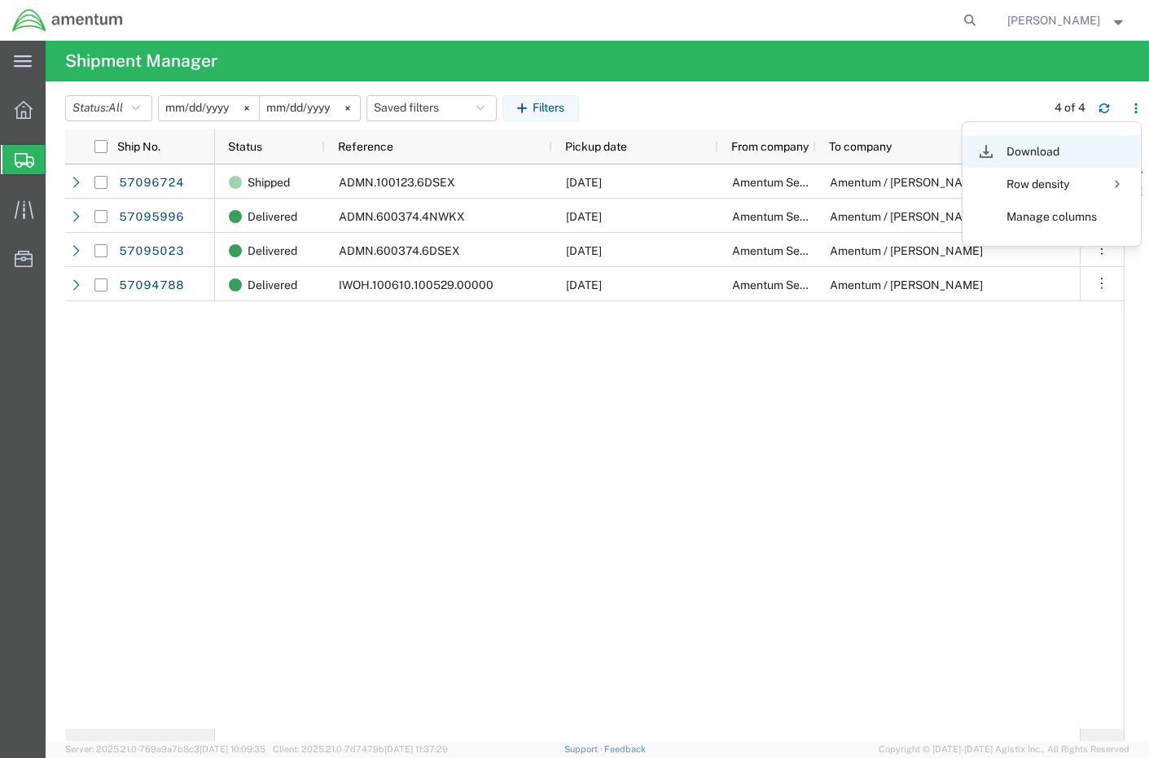
click at [1051, 151] on div "Download" at bounding box center [1052, 151] width 90 height 33
click at [1061, 24] on span "Senecia Morgan" at bounding box center [1053, 20] width 93 height 18
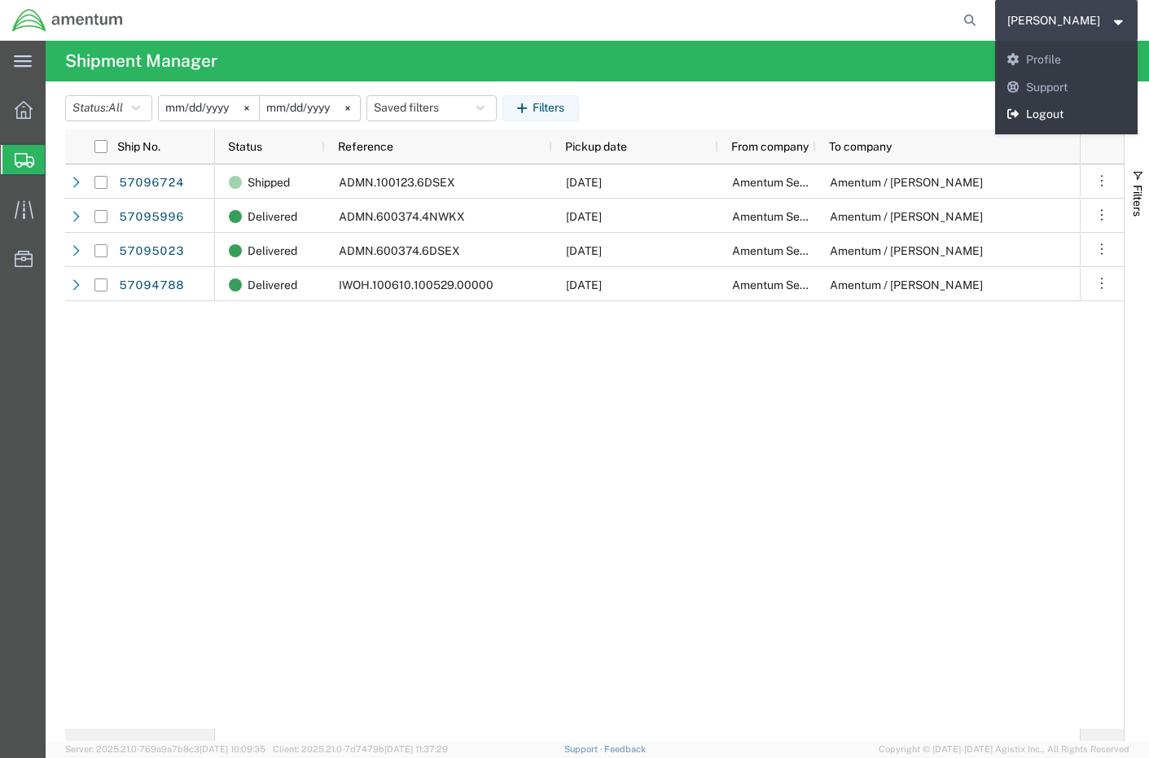
click at [1048, 117] on link "Logout" at bounding box center [1066, 115] width 143 height 28
